Goal: Task Accomplishment & Management: Manage account settings

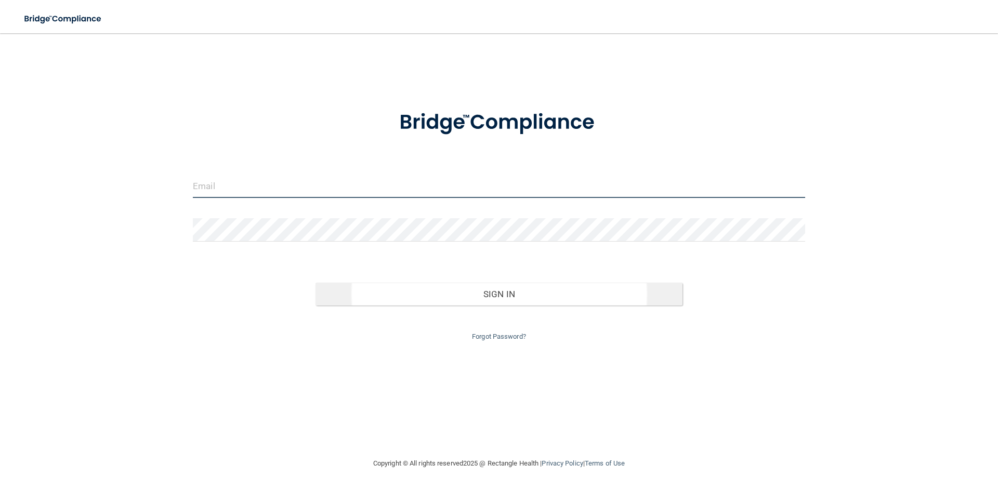
type input "[PERSON_NAME][EMAIL_ADDRESS][DOMAIN_NAME]"
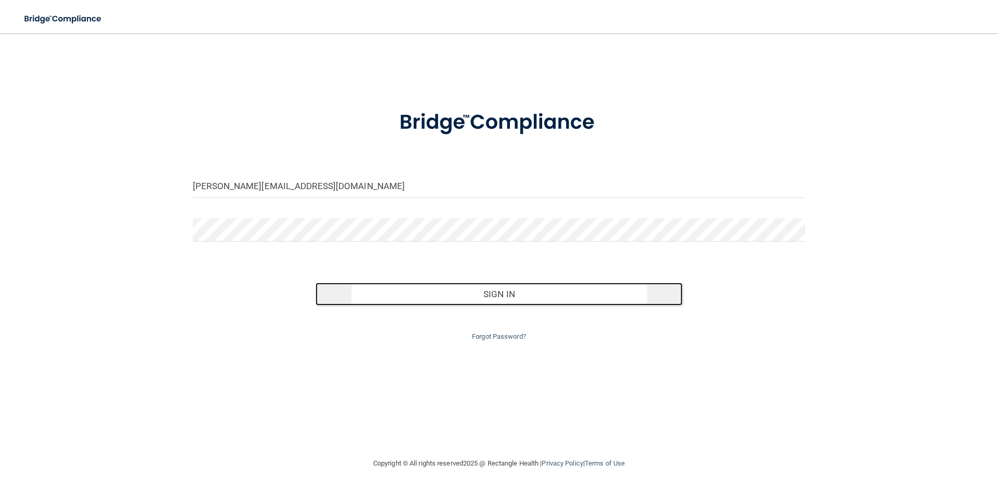
click at [504, 290] on button "Sign In" at bounding box center [499, 294] width 367 height 23
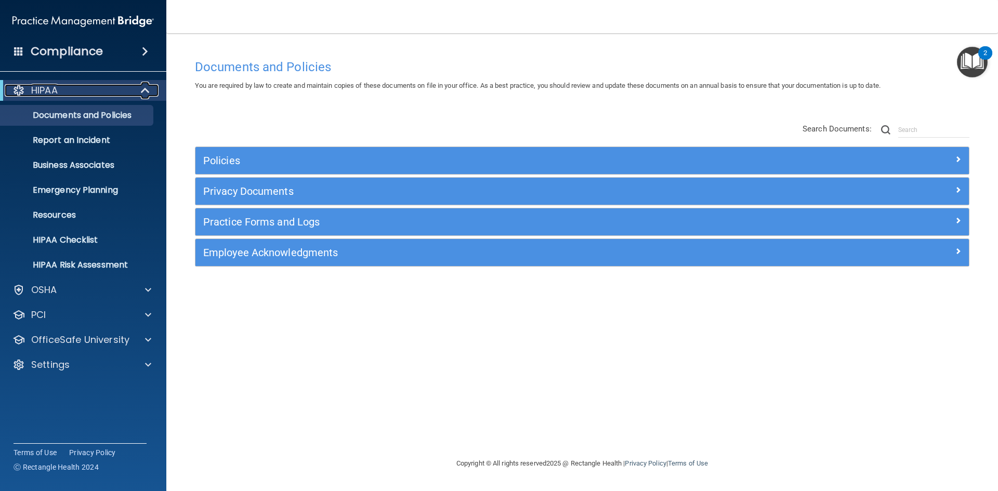
click at [144, 91] on span at bounding box center [146, 90] width 9 height 12
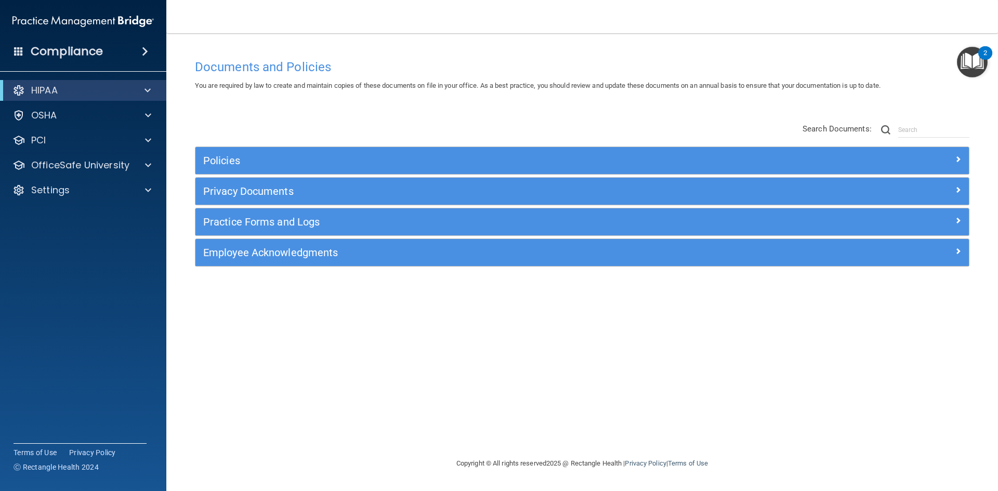
click at [145, 51] on span at bounding box center [145, 51] width 6 height 12
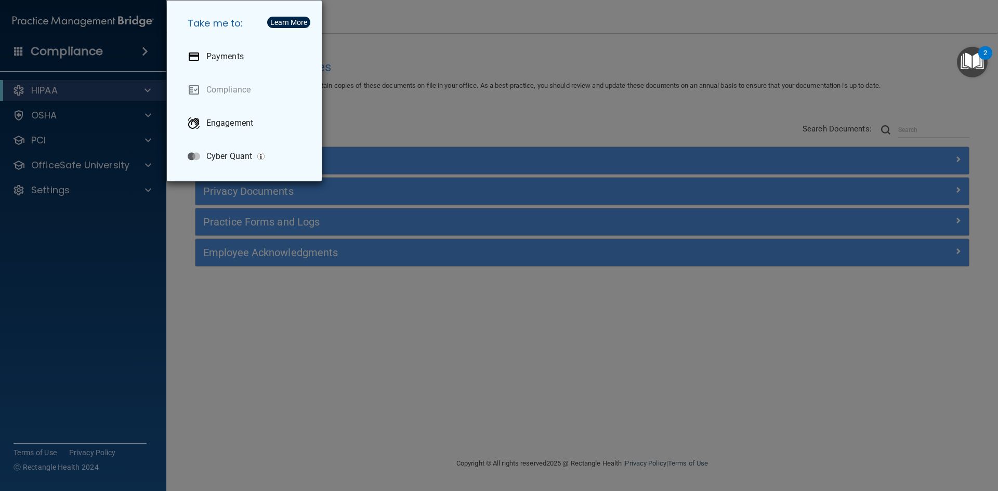
click at [145, 51] on div "Take me to: Payments Compliance Engagement Cyber Quant" at bounding box center [499, 245] width 998 height 491
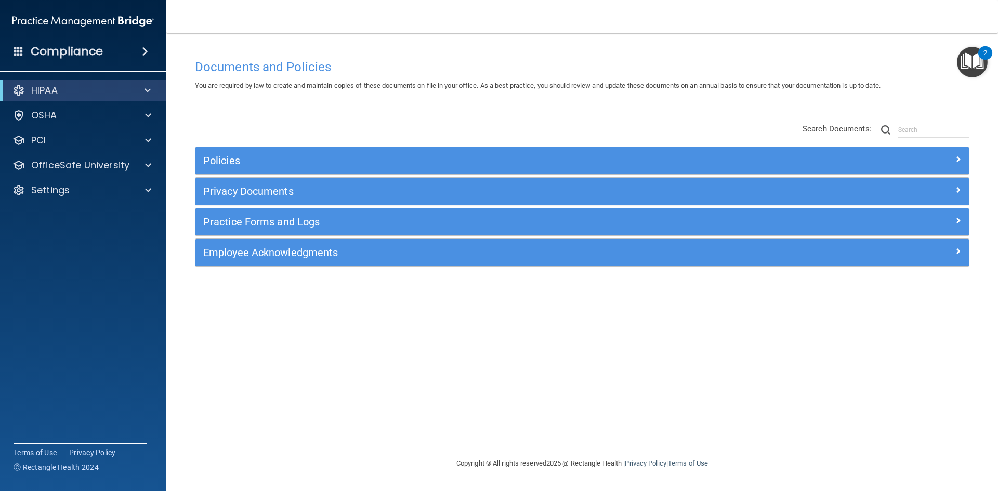
click at [977, 61] on img "Open Resource Center, 2 new notifications" at bounding box center [972, 62] width 31 height 31
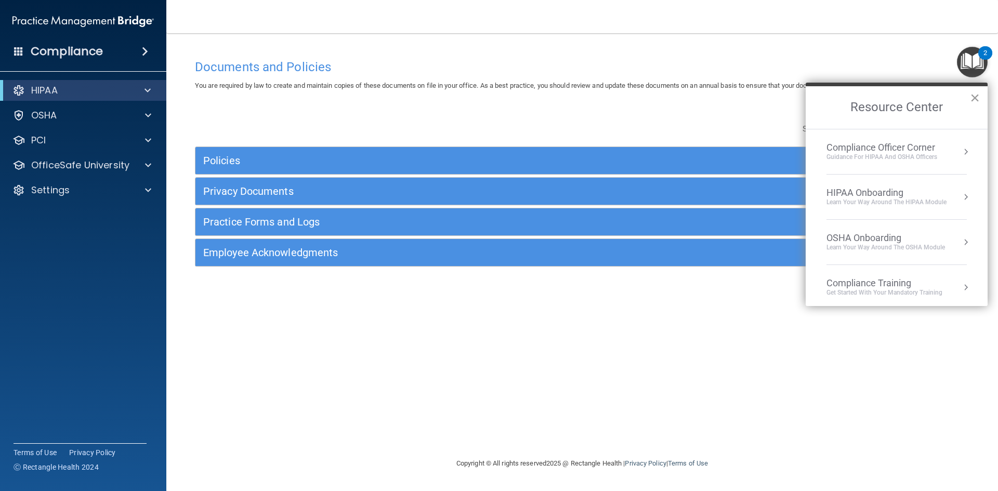
click at [976, 95] on button "×" at bounding box center [975, 97] width 10 height 17
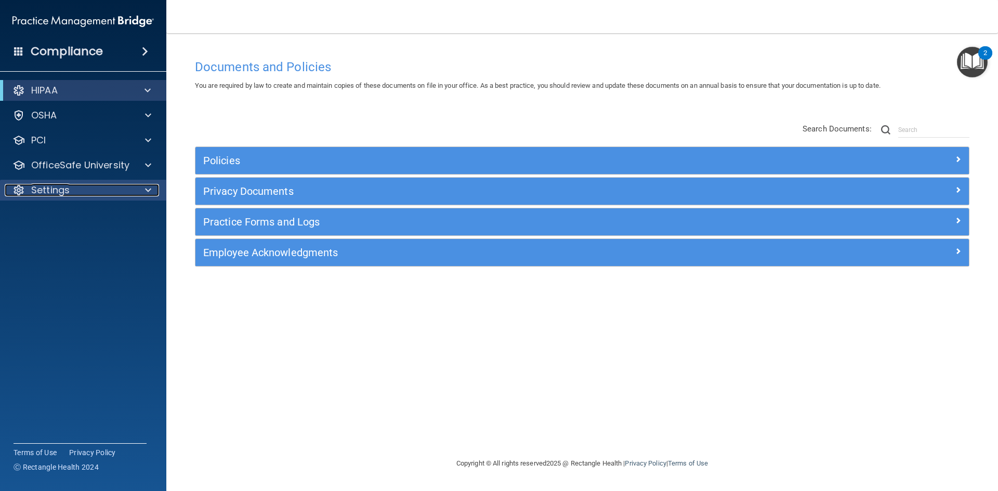
click at [151, 191] on div at bounding box center [147, 190] width 26 height 12
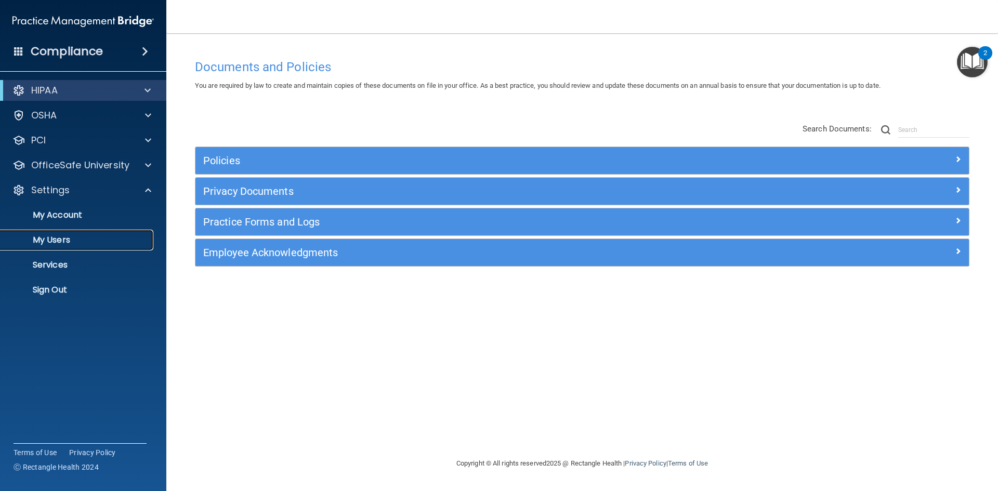
click at [49, 239] on p "My Users" at bounding box center [78, 240] width 142 height 10
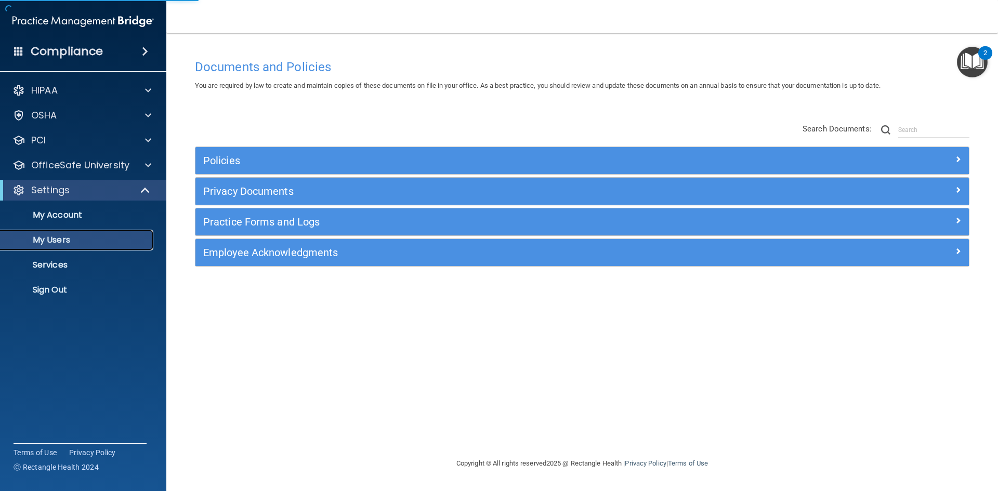
select select "20"
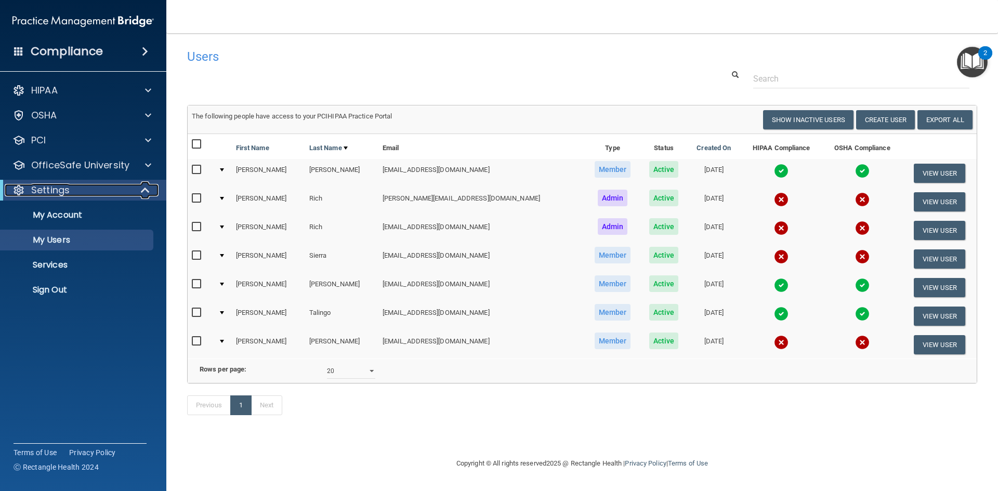
click at [147, 187] on span at bounding box center [146, 190] width 9 height 12
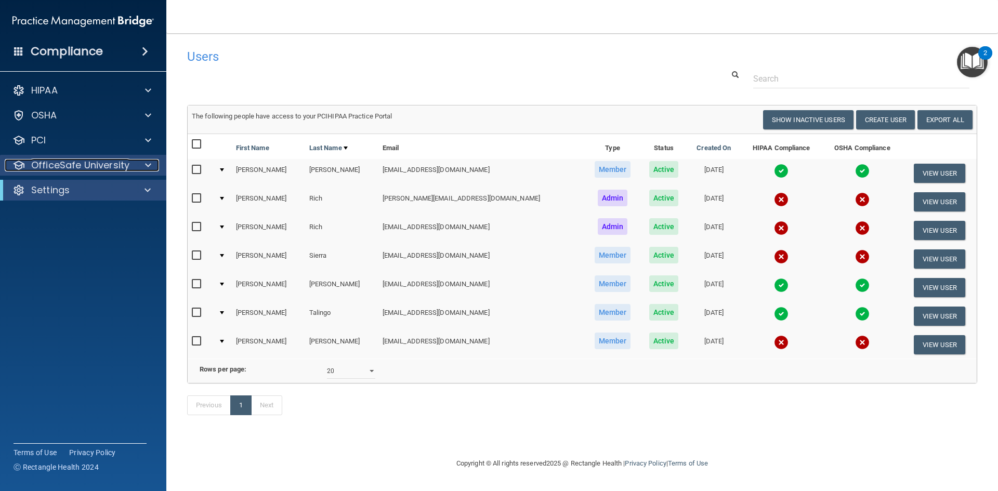
click at [146, 164] on span at bounding box center [148, 165] width 6 height 12
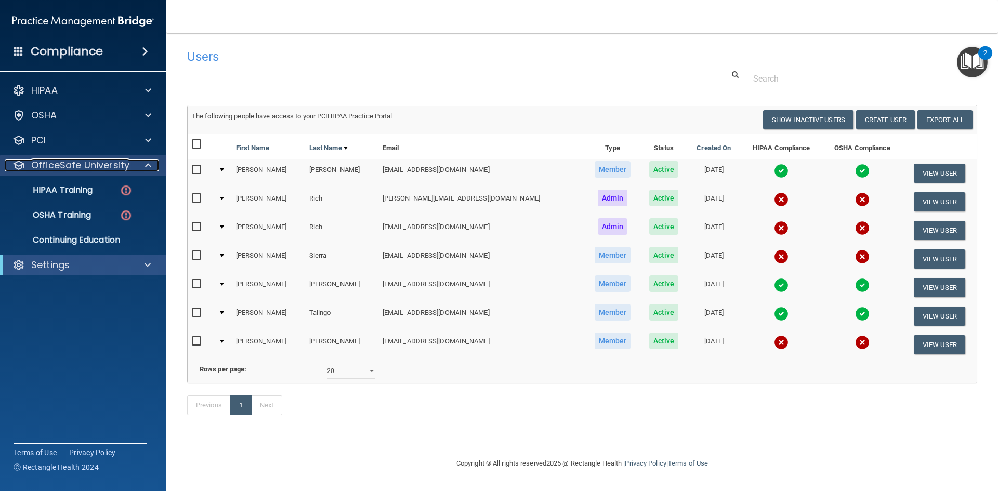
click at [146, 164] on span at bounding box center [148, 165] width 6 height 12
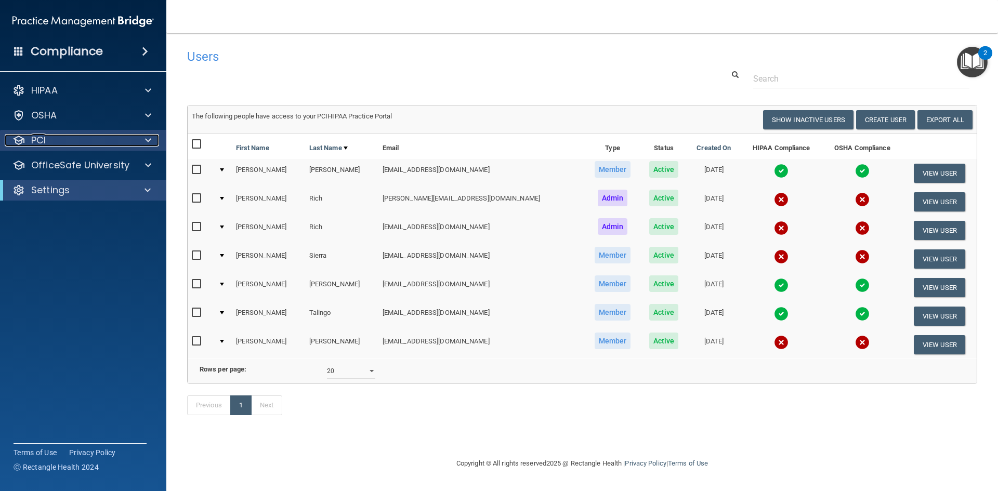
click at [149, 137] on span at bounding box center [148, 140] width 6 height 12
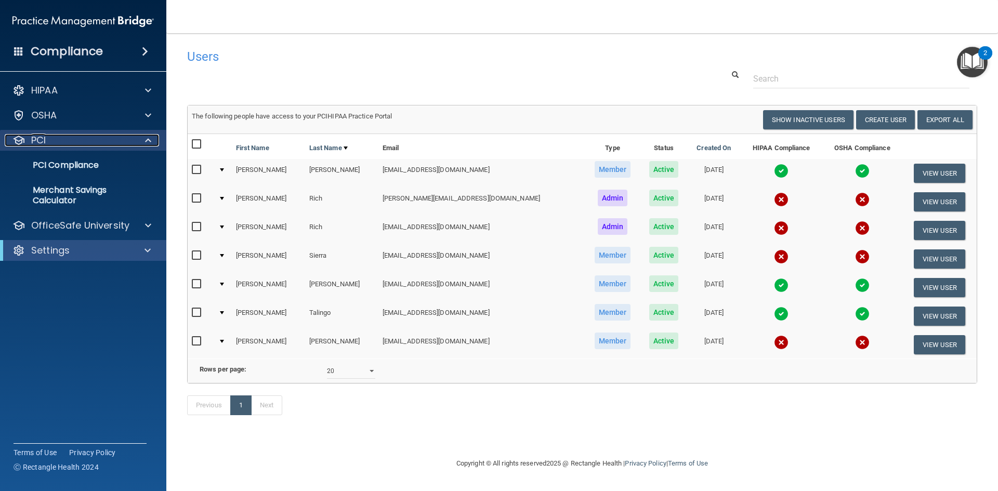
click at [149, 137] on span at bounding box center [148, 140] width 6 height 12
